Goal: Transaction & Acquisition: Purchase product/service

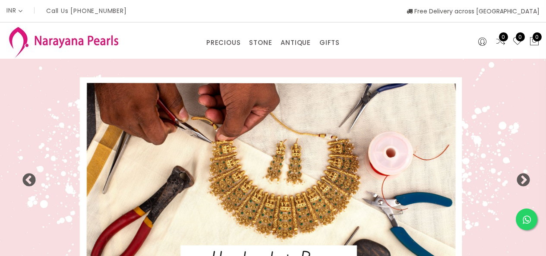
select select "INR"
click at [327, 35] on div "PRECIOUS CUSTOM MADE-GEMS PRECIOUS [PERSON_NAME] EARRINGS / JHUMKAS NECKLACE AN…" at bounding box center [273, 40] width 142 height 17
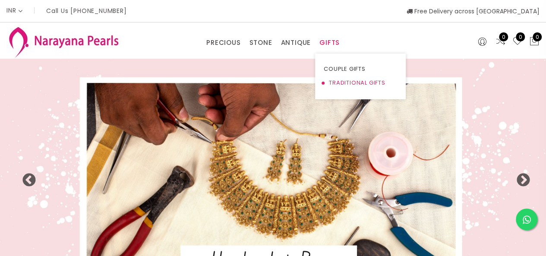
click at [342, 83] on link "TRADITIONAL GIFTS" at bounding box center [360, 83] width 73 height 14
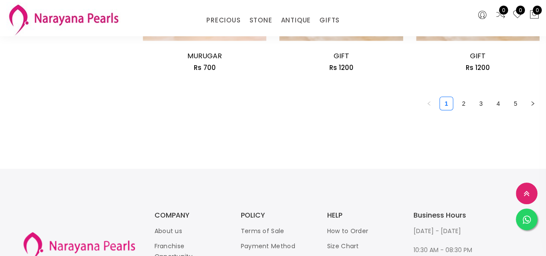
scroll to position [1097, 0]
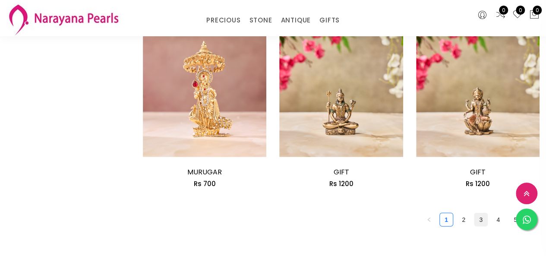
click at [482, 226] on link "3" at bounding box center [480, 219] width 13 height 13
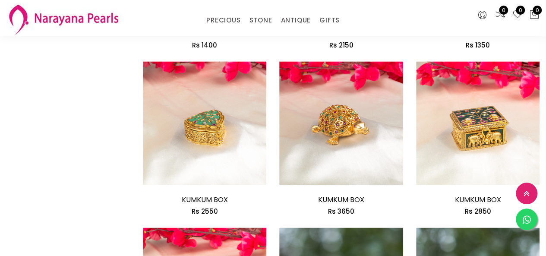
scroll to position [604, 0]
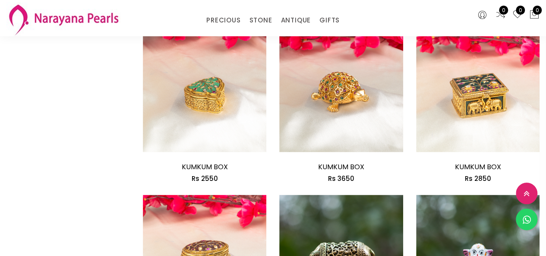
click at [47, 123] on div "COLOR GOLD WHITE BLUE SILVER PURPLE GREEN RED PINK PEACH BLACK YELLOW MULTI COL…" at bounding box center [68, 110] width 136 height 1220
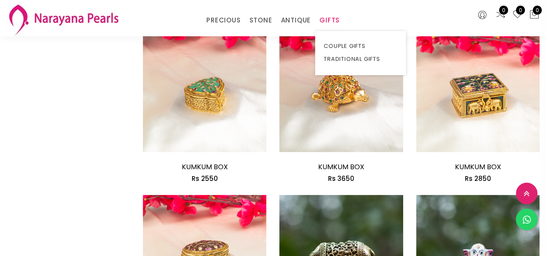
click at [328, 25] on link "GIFTS" at bounding box center [329, 20] width 20 height 13
click at [341, 41] on link "COUPLE GIFTS" at bounding box center [360, 46] width 73 height 13
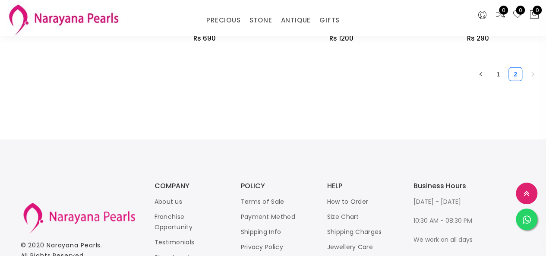
scroll to position [1141, 0]
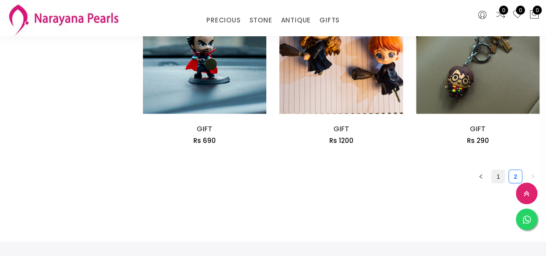
click at [501, 175] on link "1" at bounding box center [497, 176] width 13 height 13
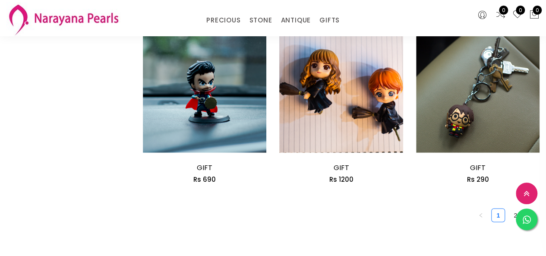
scroll to position [1208, 0]
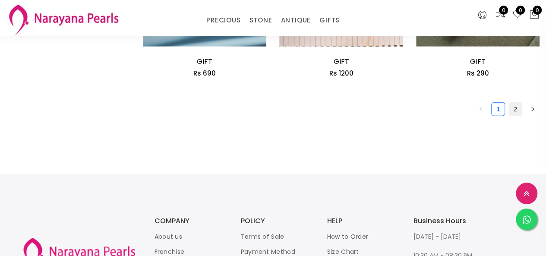
click at [519, 109] on link "2" at bounding box center [515, 109] width 13 height 13
